Goal: Task Accomplishment & Management: Complete application form

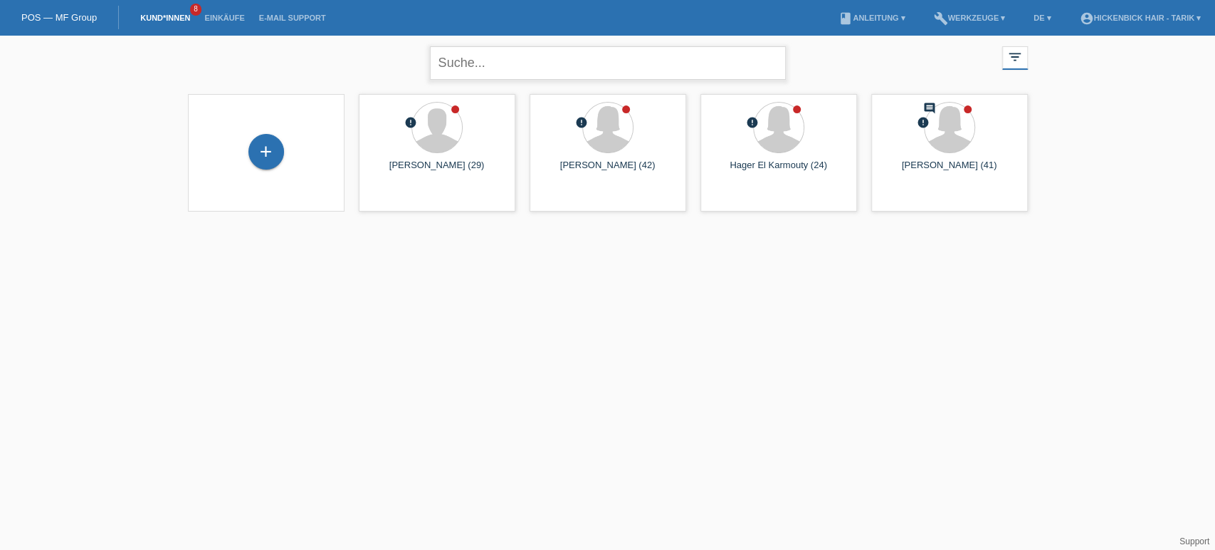
click at [477, 64] on input "text" at bounding box center [608, 62] width 356 height 33
type input "la rocca"
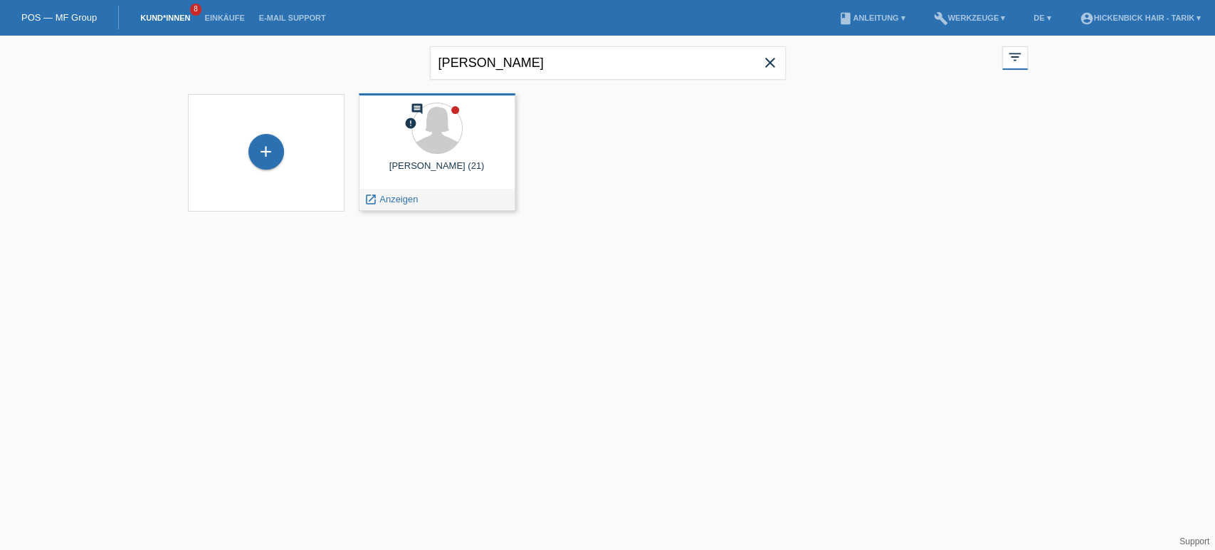
click at [468, 137] on div at bounding box center [437, 129] width 134 height 53
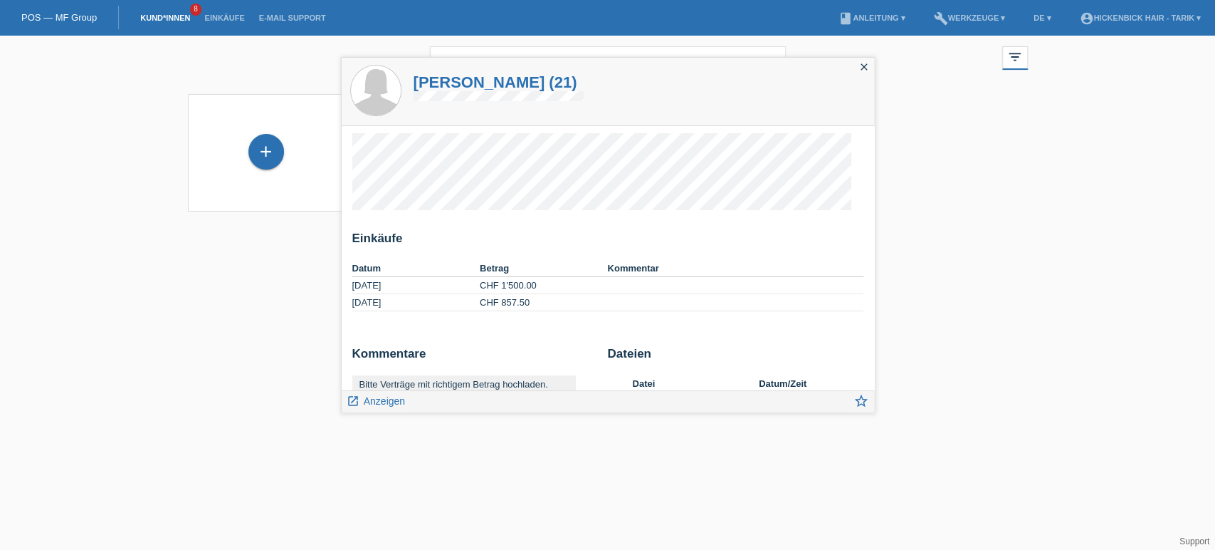
click at [201, 229] on html "POS — MF Group Kund*innen 8 Einkäufe E-Mail Support menu account_circle" at bounding box center [607, 114] width 1215 height 229
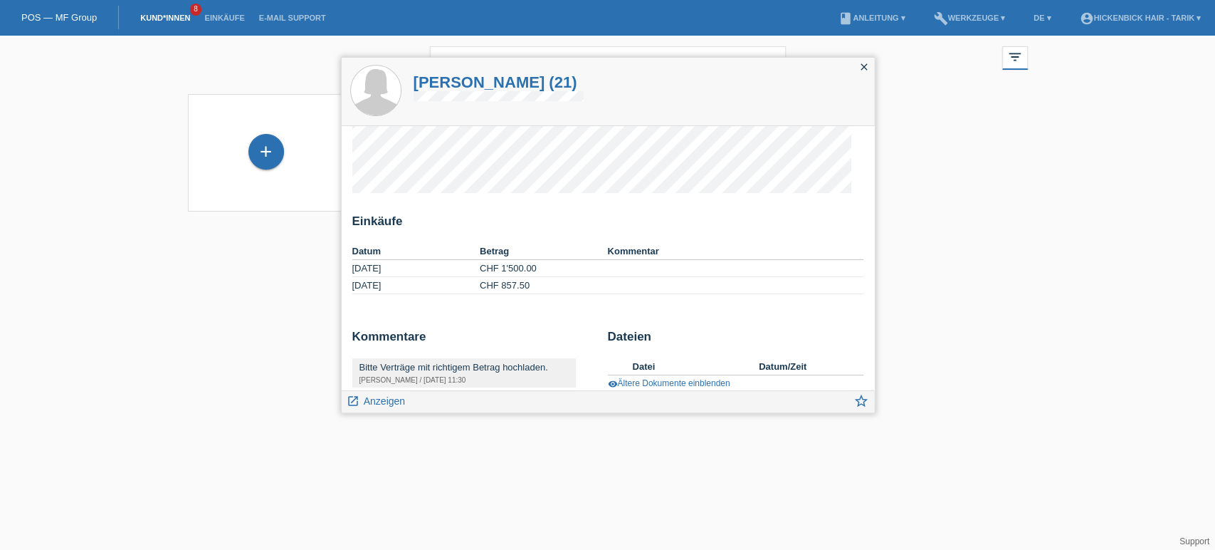
scroll to position [27, 0]
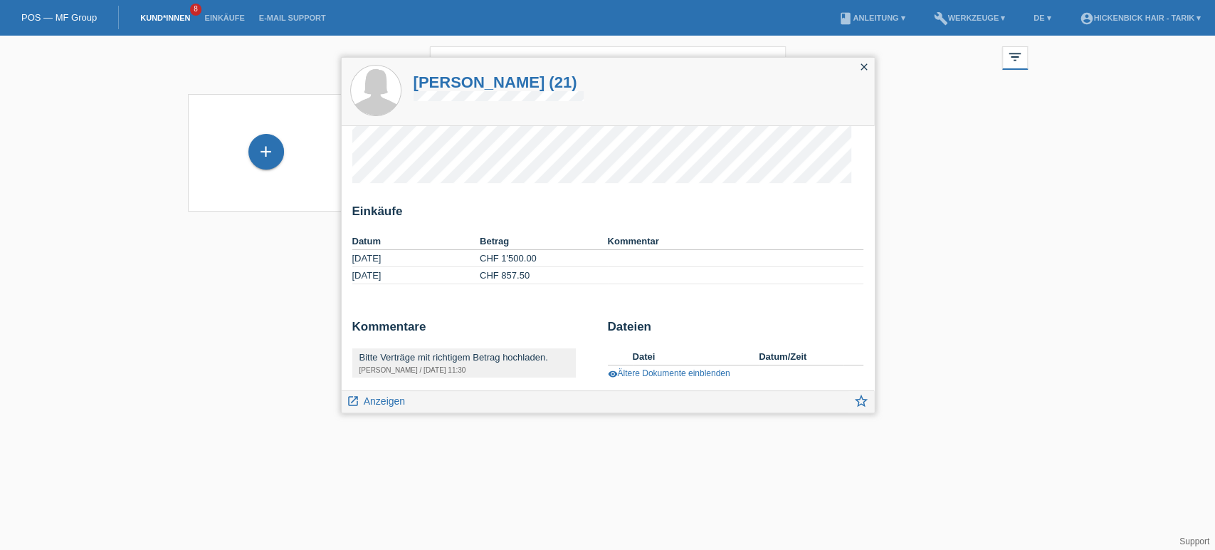
click at [478, 83] on h1 "[PERSON_NAME] (21)" at bounding box center [499, 82] width 170 height 18
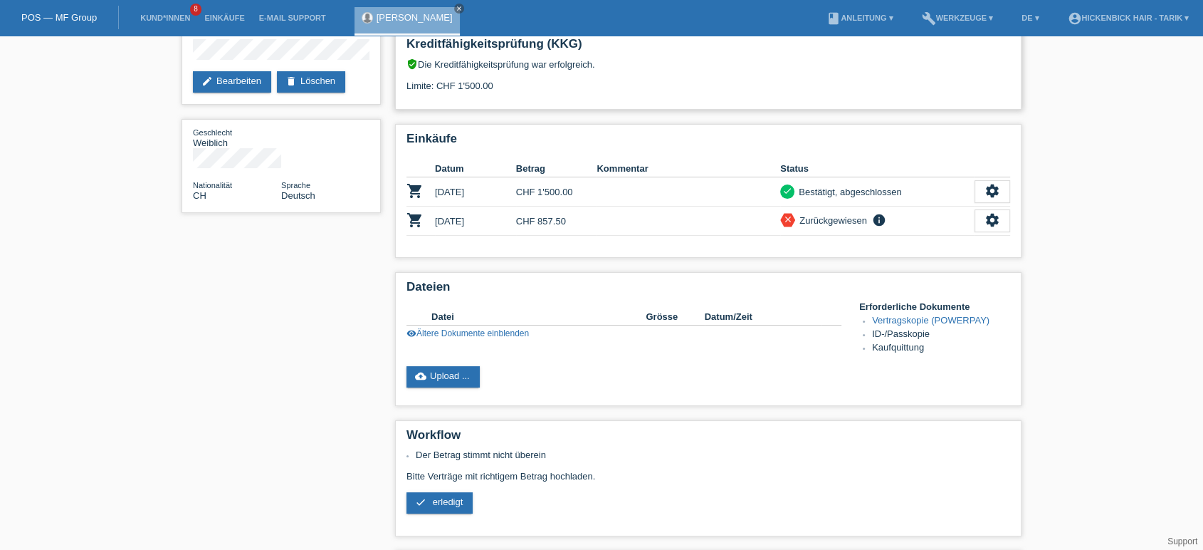
scroll to position [255, 0]
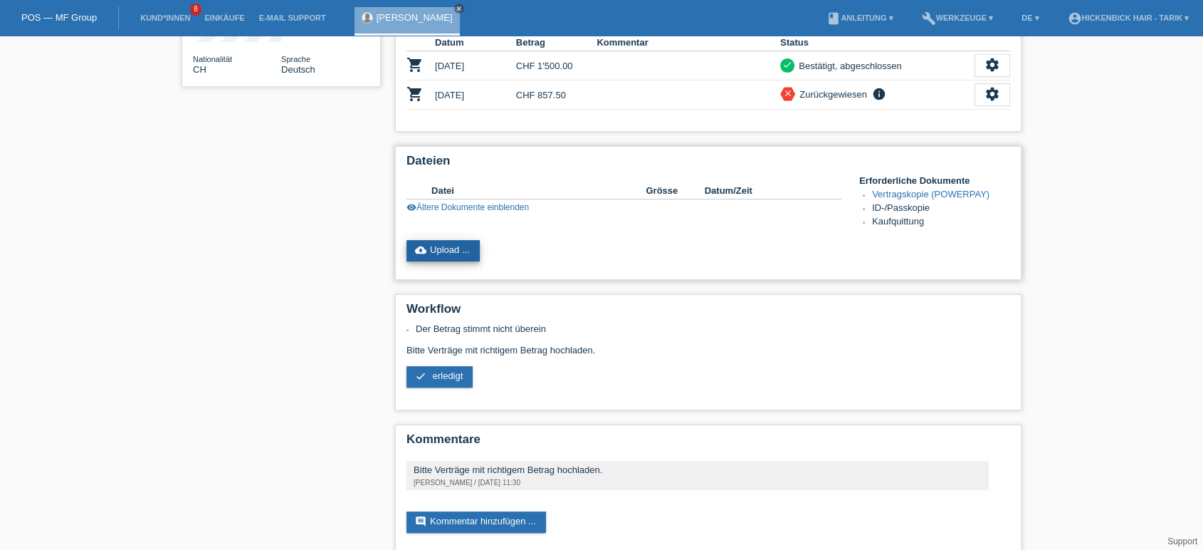
click at [434, 240] on link "cloud_upload Upload ..." at bounding box center [443, 250] width 73 height 21
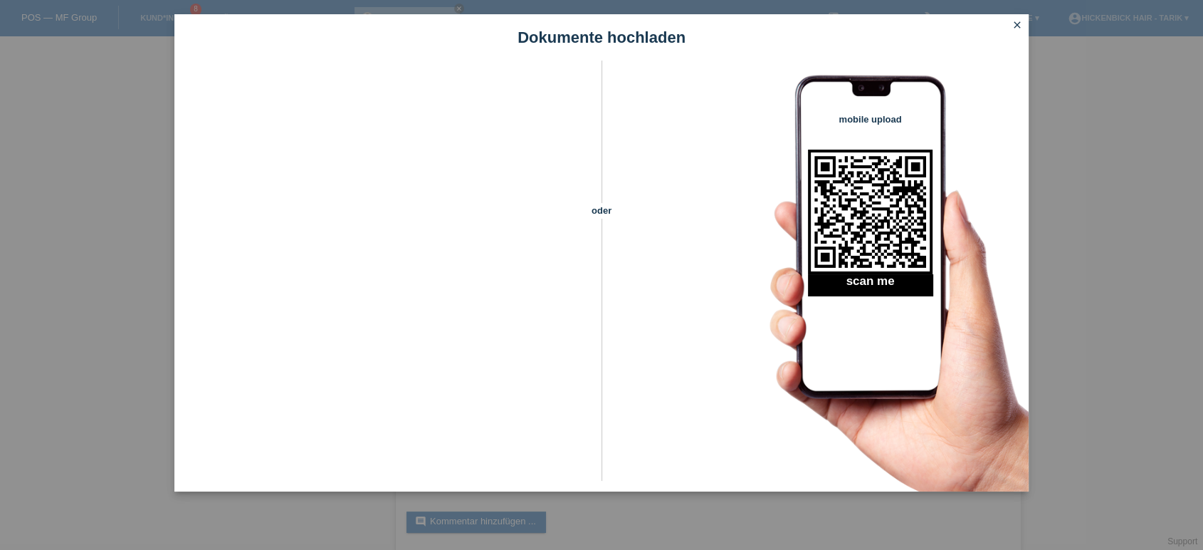
click at [1017, 23] on icon "close" at bounding box center [1017, 24] width 11 height 11
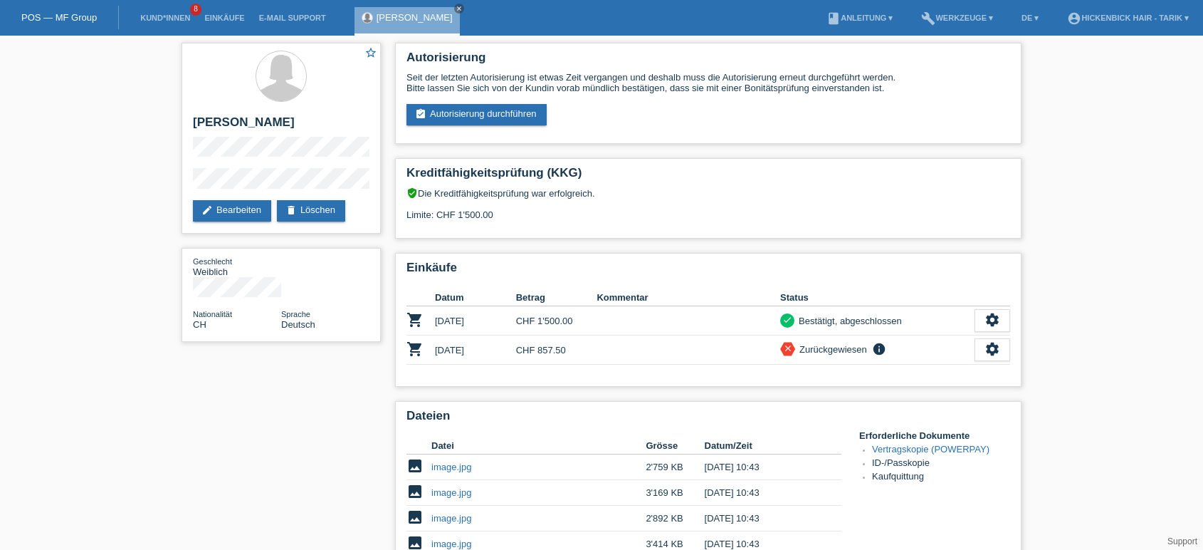
scroll to position [255, 0]
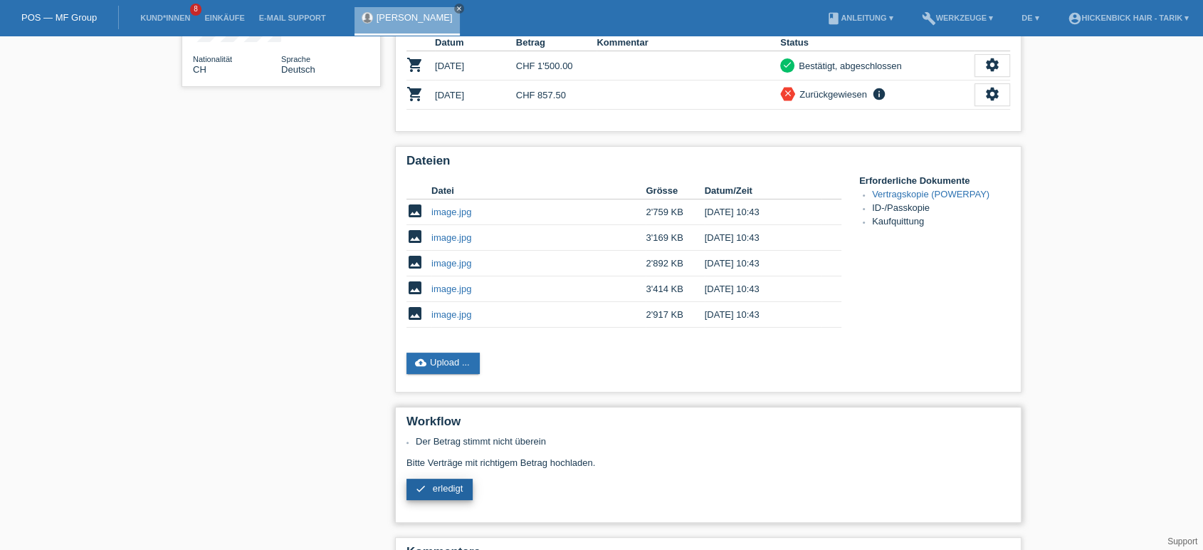
click at [443, 483] on span "erledigt" at bounding box center [448, 488] width 31 height 11
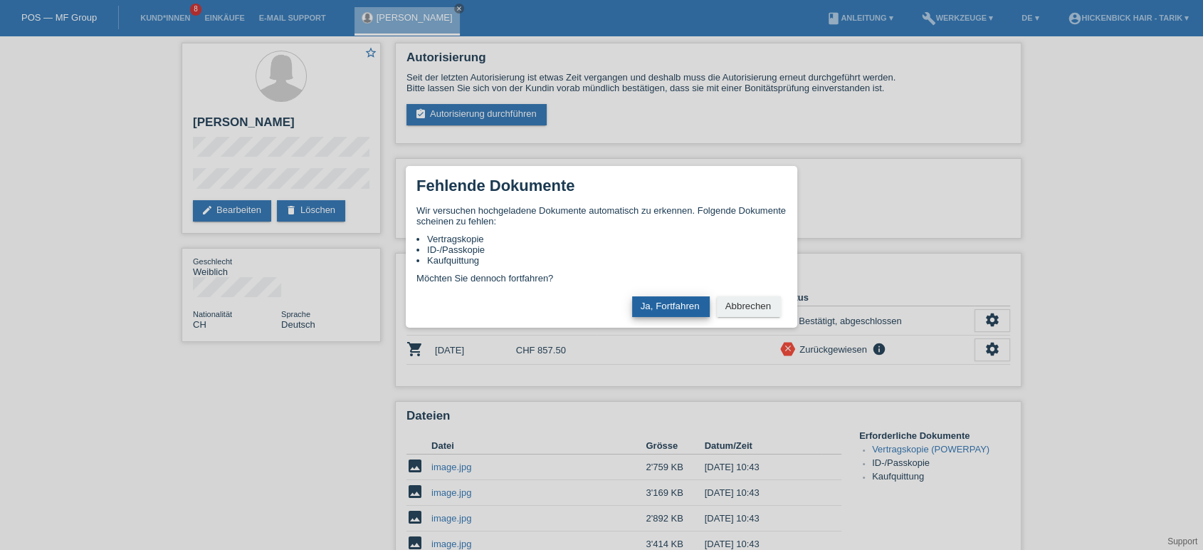
click at [681, 301] on button "Ja, Fortfahren" at bounding box center [671, 306] width 78 height 21
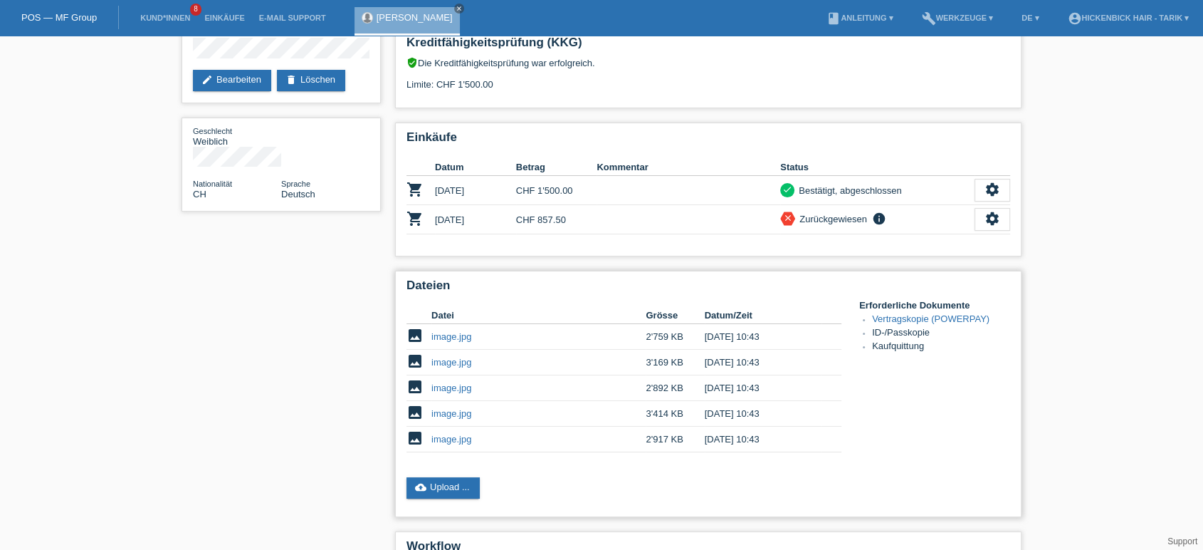
scroll to position [367, 0]
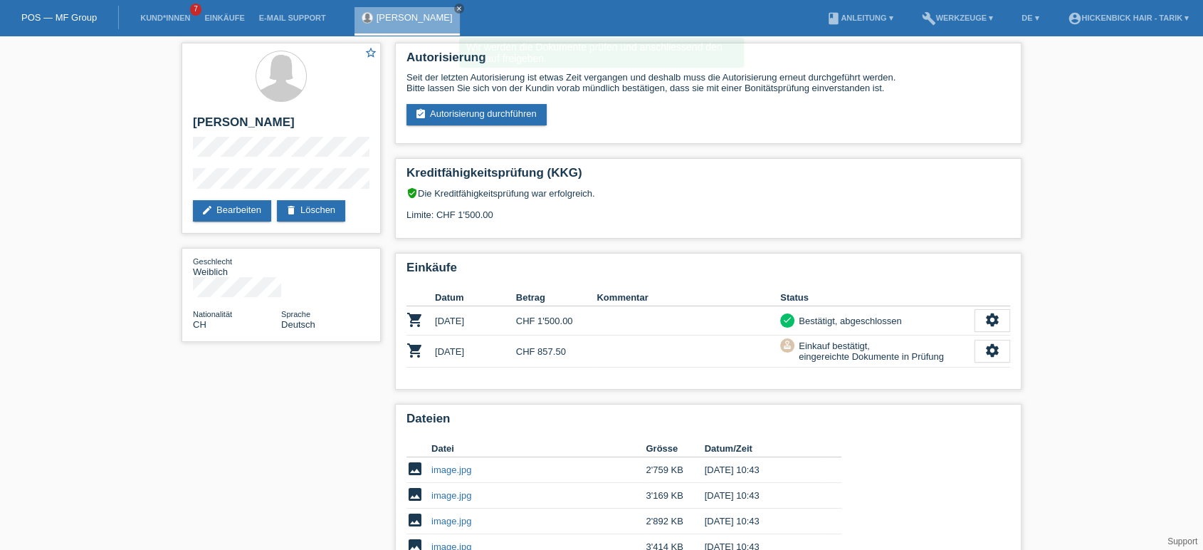
click at [72, 14] on link "POS — MF Group" at bounding box center [58, 17] width 75 height 11
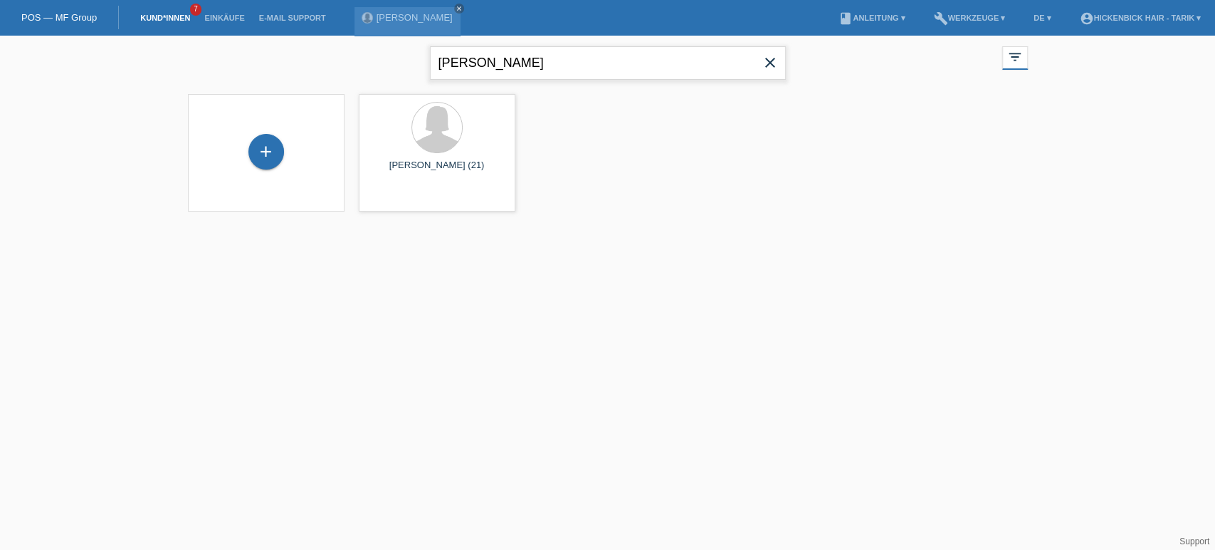
drag, startPoint x: 525, startPoint y: 58, endPoint x: 132, endPoint y: -14, distance: 399.6
click at [132, 0] on html "POS — MF Group Kund*innen 7 Einkäufe E-Mail Support [PERSON_NAME][GEOGRAPHIC_DA…" at bounding box center [607, 114] width 1215 height 229
type input "[PERSON_NAME]"
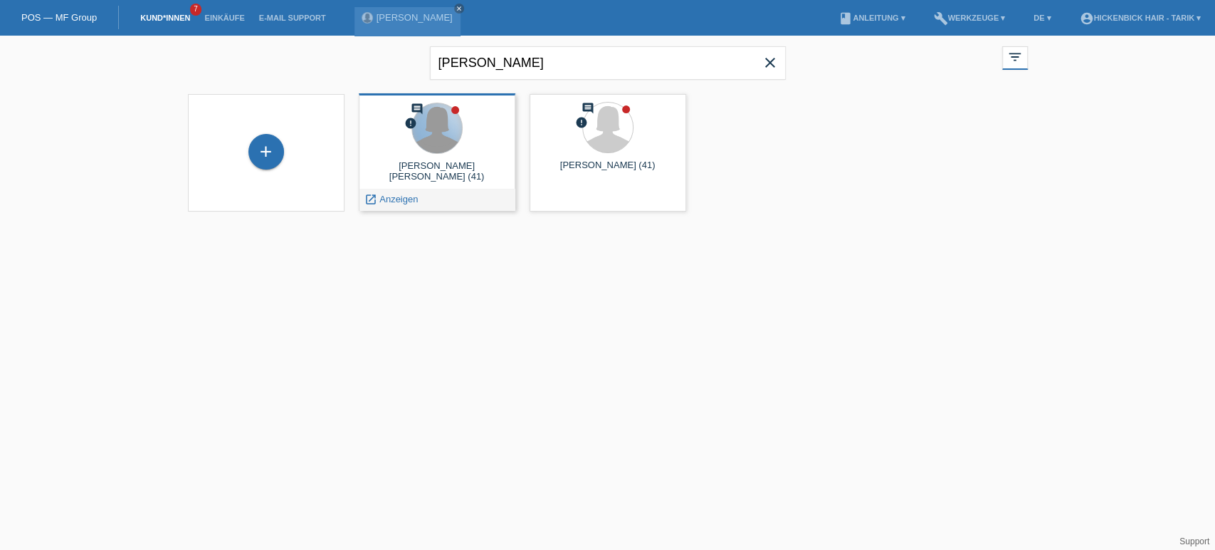
click at [437, 132] on div at bounding box center [437, 128] width 50 height 50
click at [1025, 229] on html "POS — MF Group Kund*innen 7 Einkäufe E-Mail Support [PERSON_NAME][GEOGRAPHIC_DA…" at bounding box center [607, 114] width 1215 height 229
click at [409, 140] on div at bounding box center [437, 129] width 134 height 53
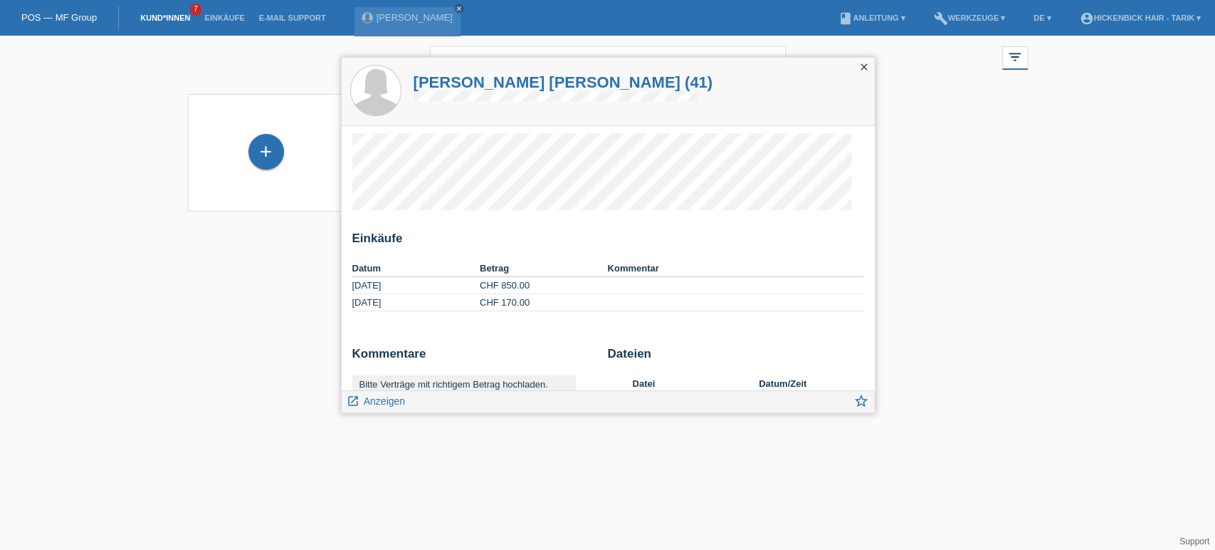
click at [456, 71] on div "[PERSON_NAME] [PERSON_NAME] (41)" at bounding box center [563, 87] width 307 height 59
click at [460, 82] on h1 "[PERSON_NAME] [PERSON_NAME] (41)" at bounding box center [564, 82] width 300 height 18
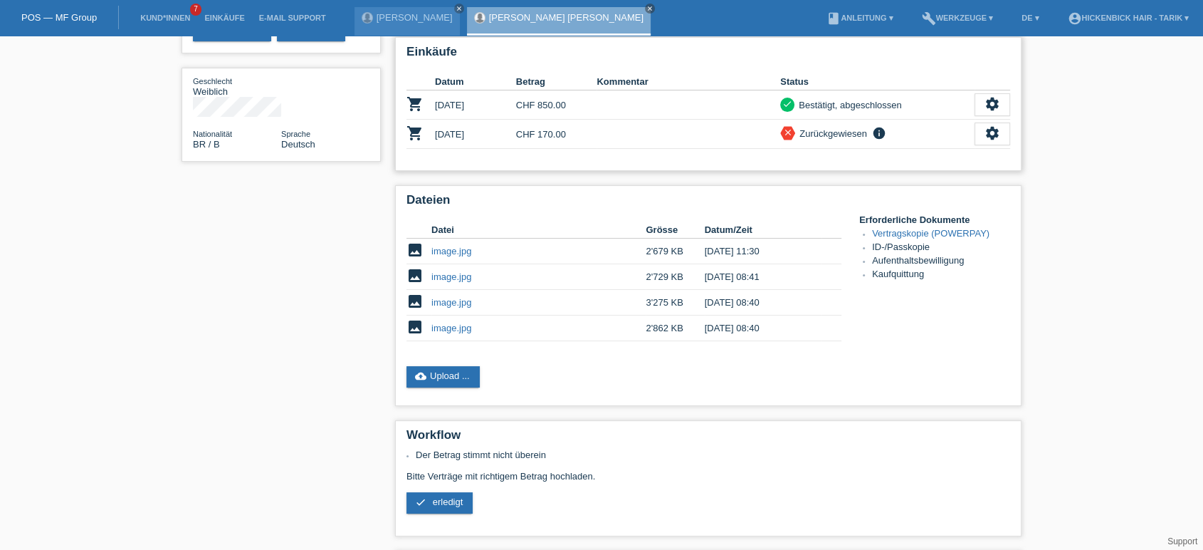
scroll to position [263, 0]
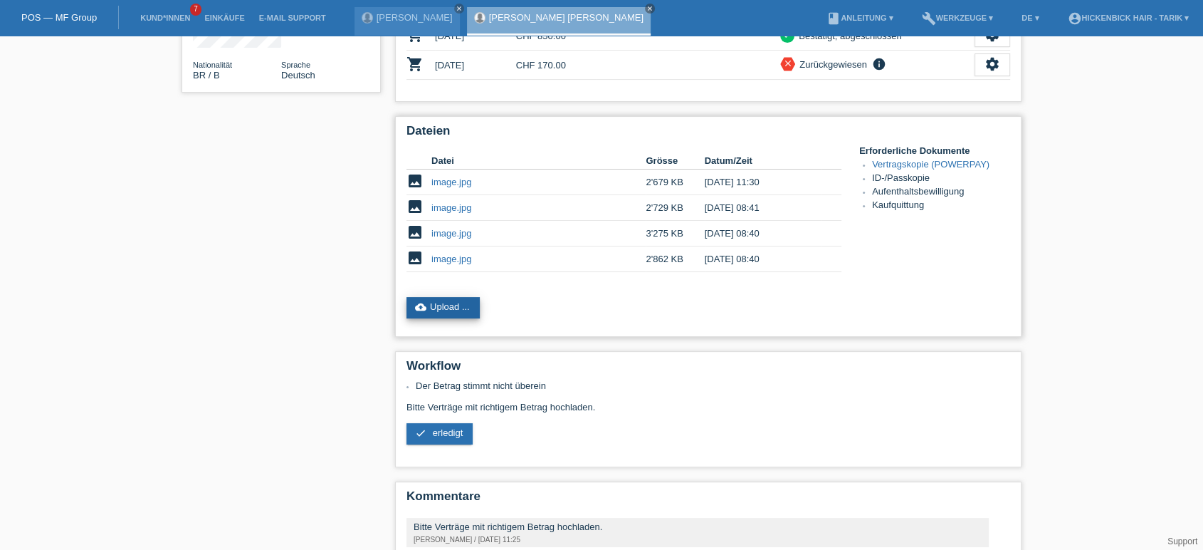
click at [441, 301] on link "cloud_upload Upload ..." at bounding box center [443, 307] width 73 height 21
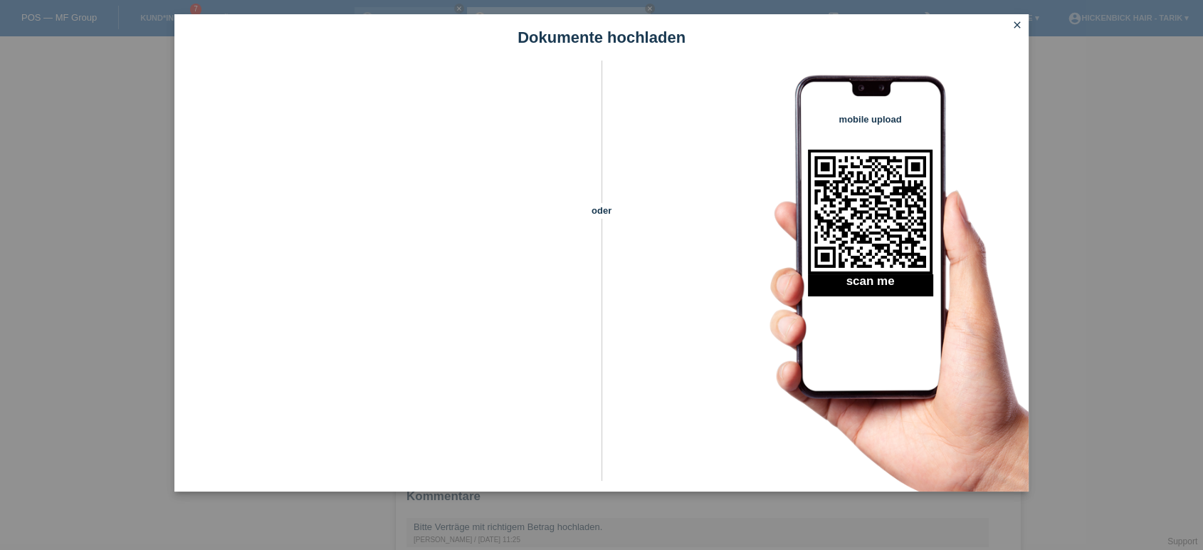
click icon "close"
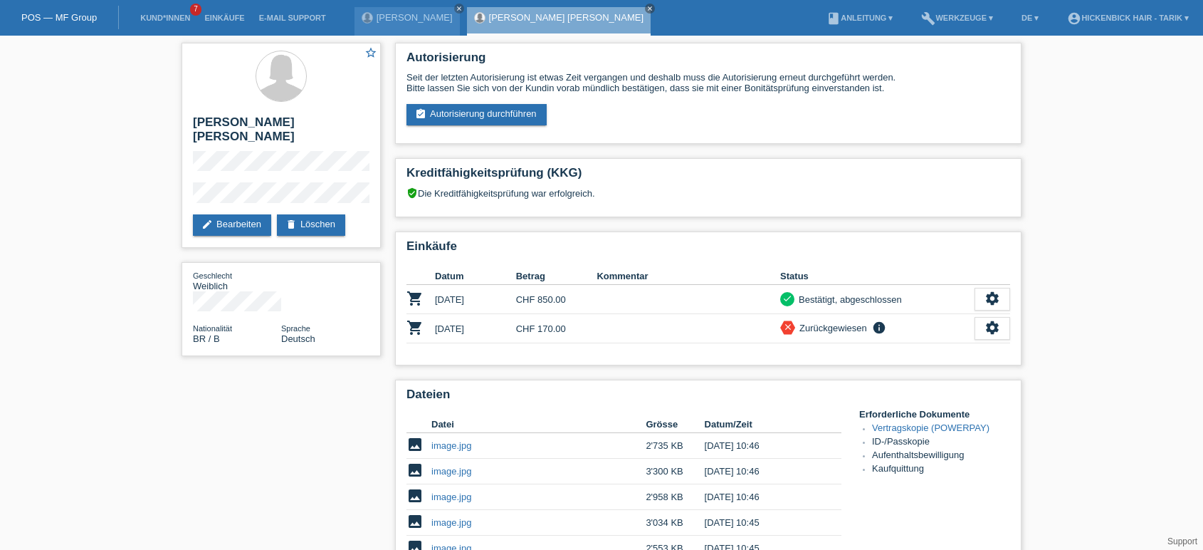
scroll to position [263, 0]
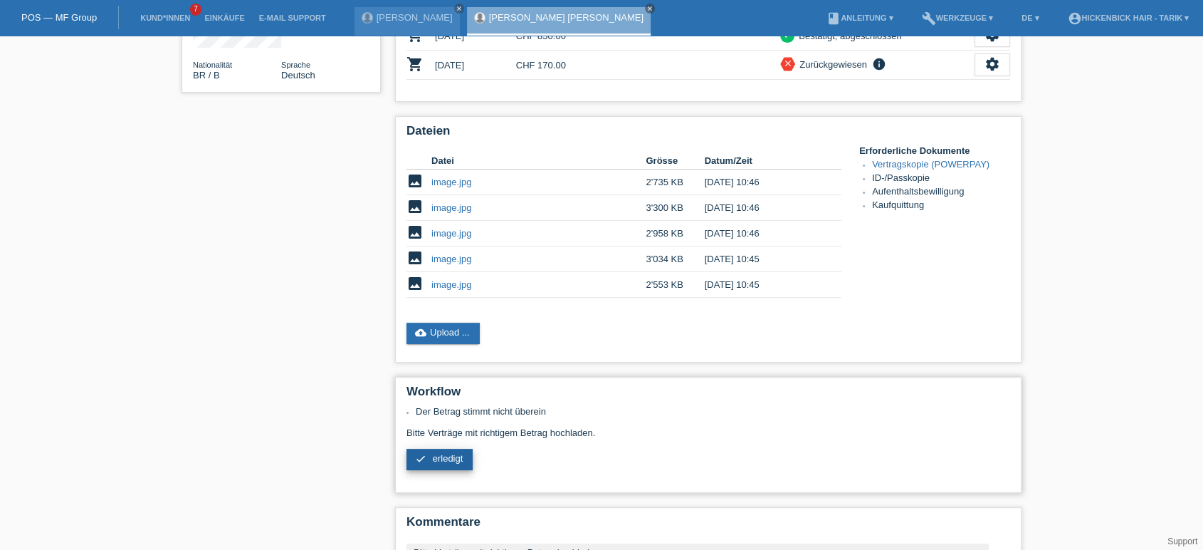
click at [432, 452] on link "check erledigt" at bounding box center [440, 459] width 66 height 21
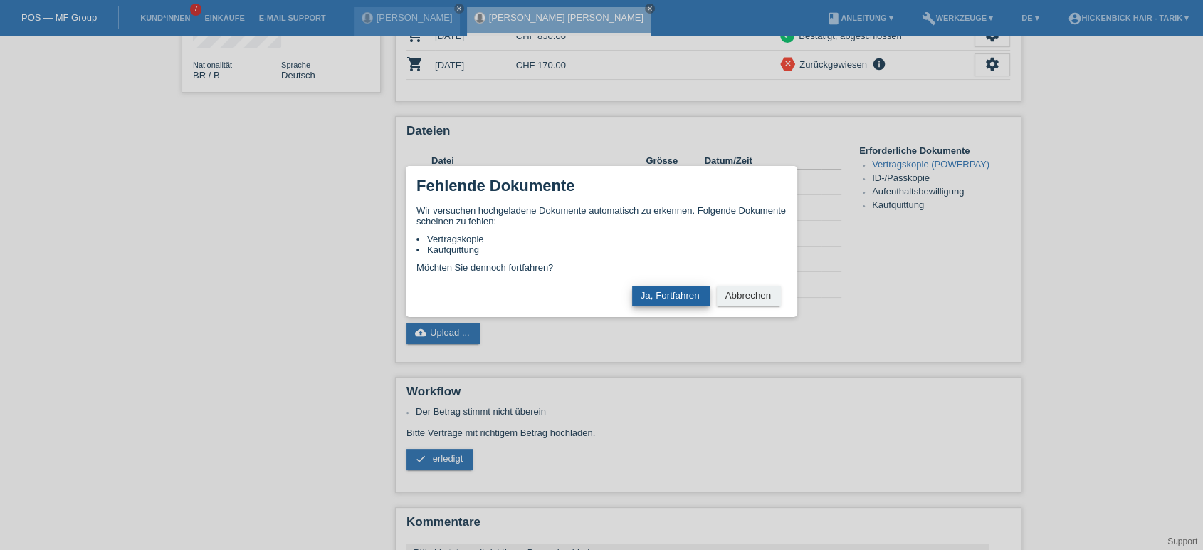
click at [651, 290] on button "Ja, Fortfahren" at bounding box center [671, 296] width 78 height 21
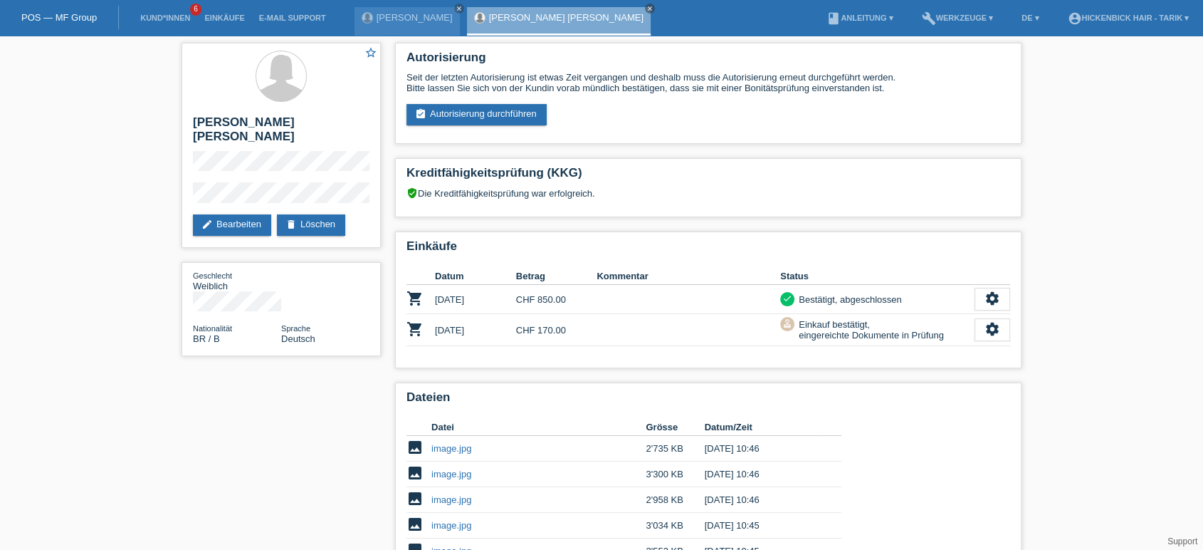
click at [46, 14] on link "POS — MF Group" at bounding box center [58, 17] width 75 height 11
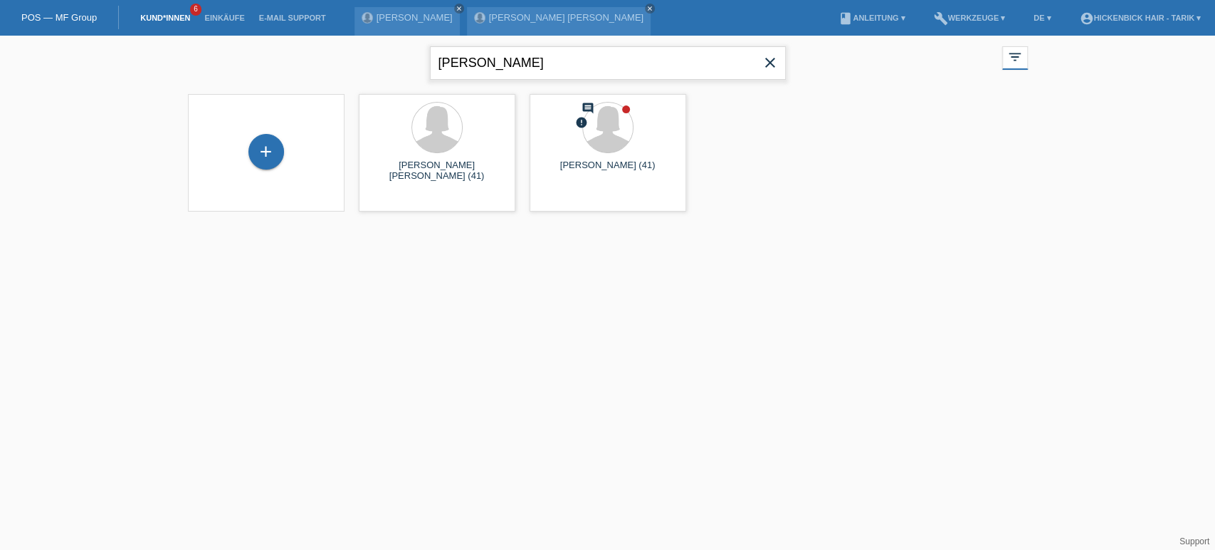
drag, startPoint x: 504, startPoint y: 50, endPoint x: 94, endPoint y: 29, distance: 410.6
click at [94, 36] on body "POS — MF Group Kund*innen 6 Einkäufe E-Mail Support [PERSON_NAME][GEOGRAPHIC_DA…" at bounding box center [607, 133] width 1215 height 194
type input "meyer"
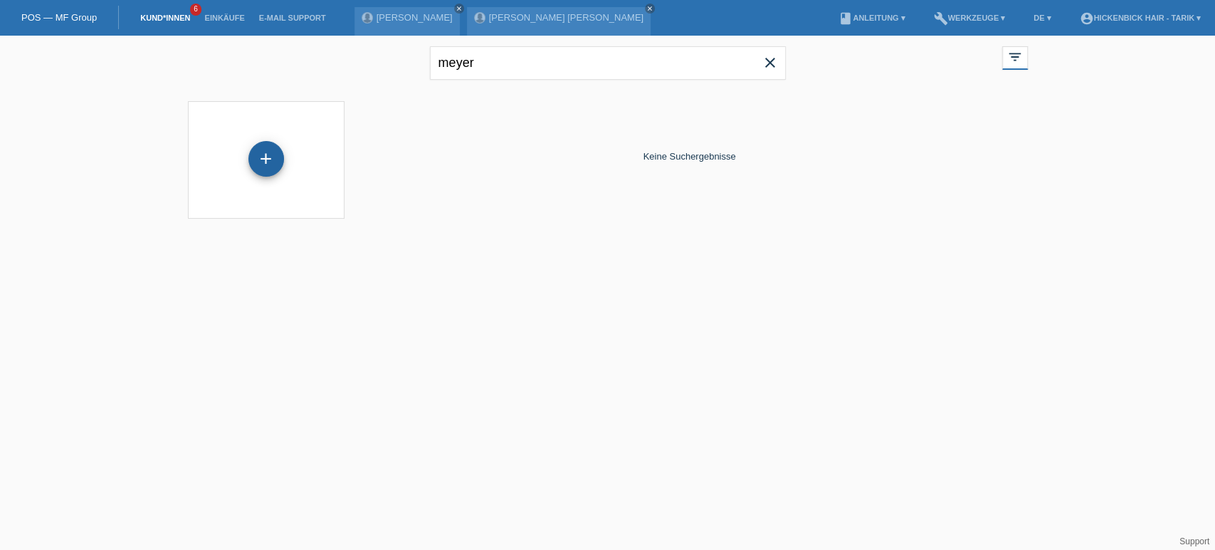
click at [263, 163] on div "+" at bounding box center [266, 159] width 36 height 36
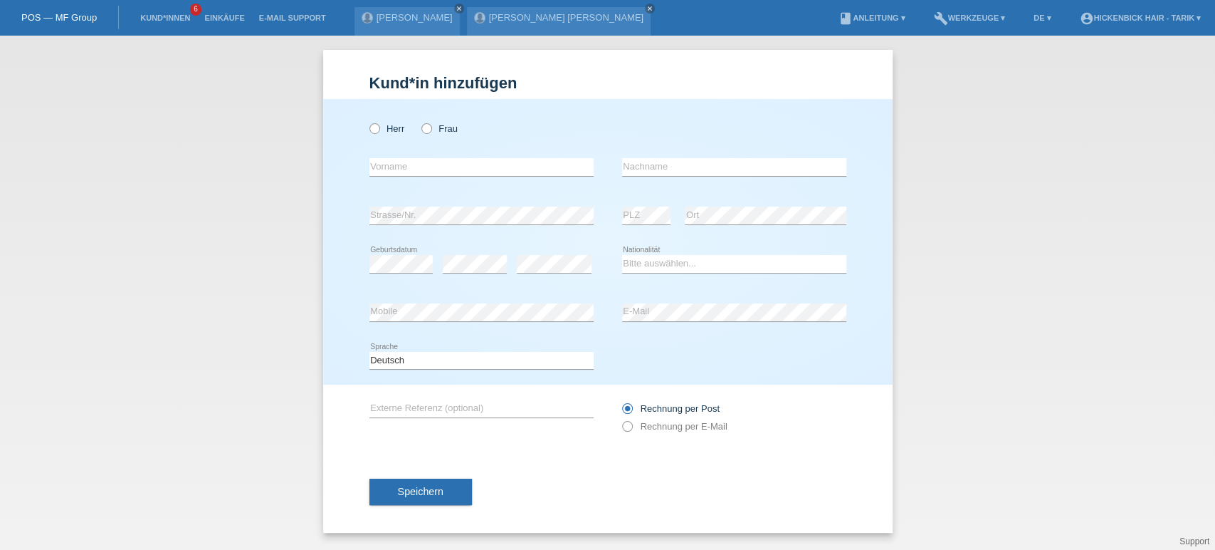
click at [222, 191] on div "Kund*in hinzufügen Kunde hinzufügen Kundin hinzufügen Herr Frau error Vorname e…" at bounding box center [607, 293] width 1215 height 514
